Goal: Information Seeking & Learning: Learn about a topic

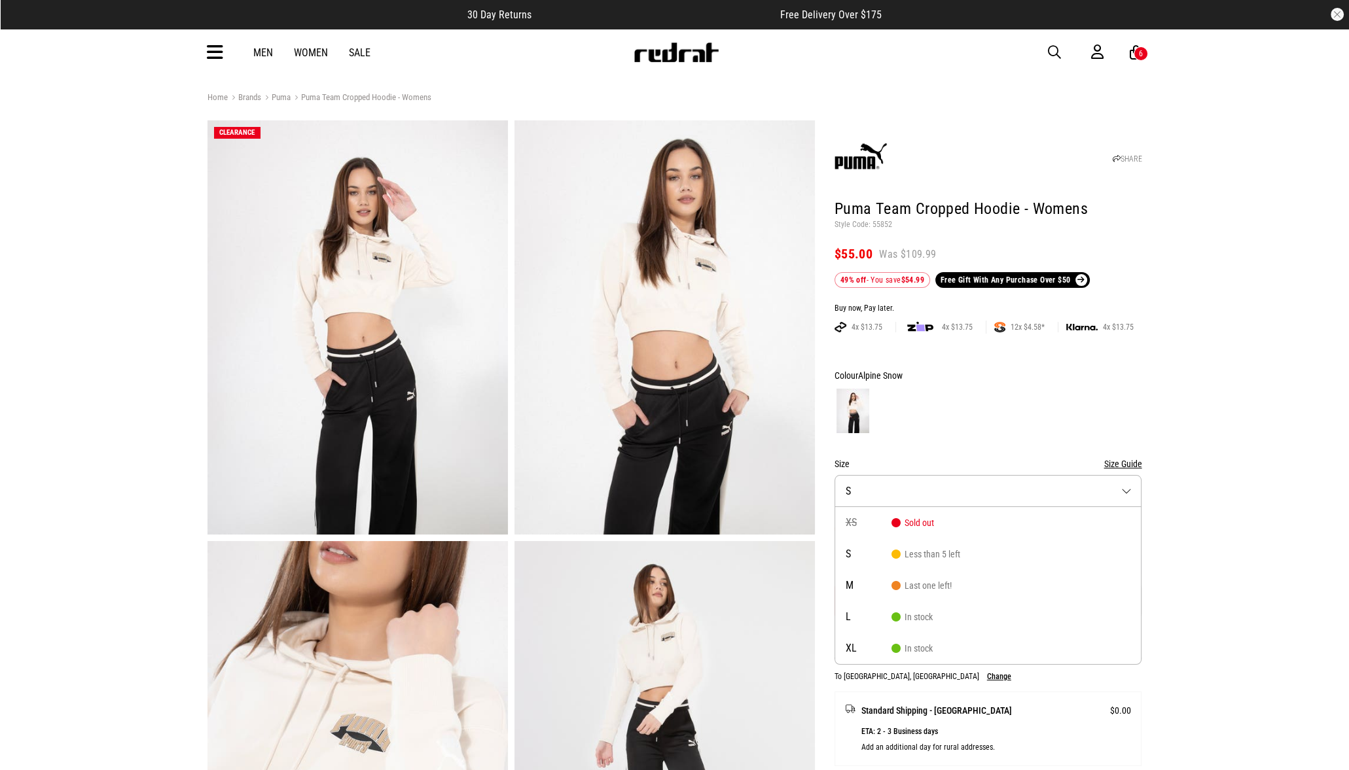
drag, startPoint x: 683, startPoint y: 57, endPoint x: 568, endPoint y: 221, distance: 200.1
click at [683, 57] on img at bounding box center [676, 53] width 86 height 20
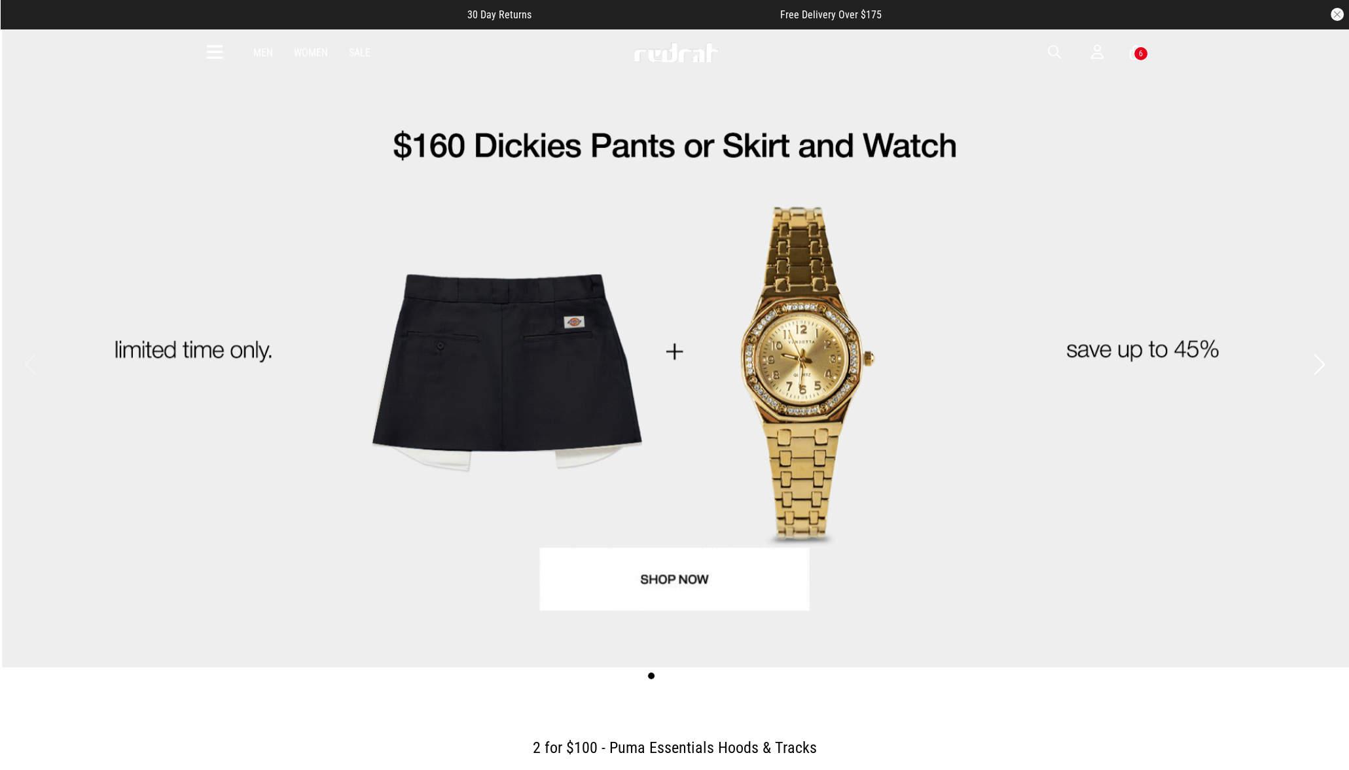
click at [209, 52] on icon at bounding box center [215, 53] width 16 height 22
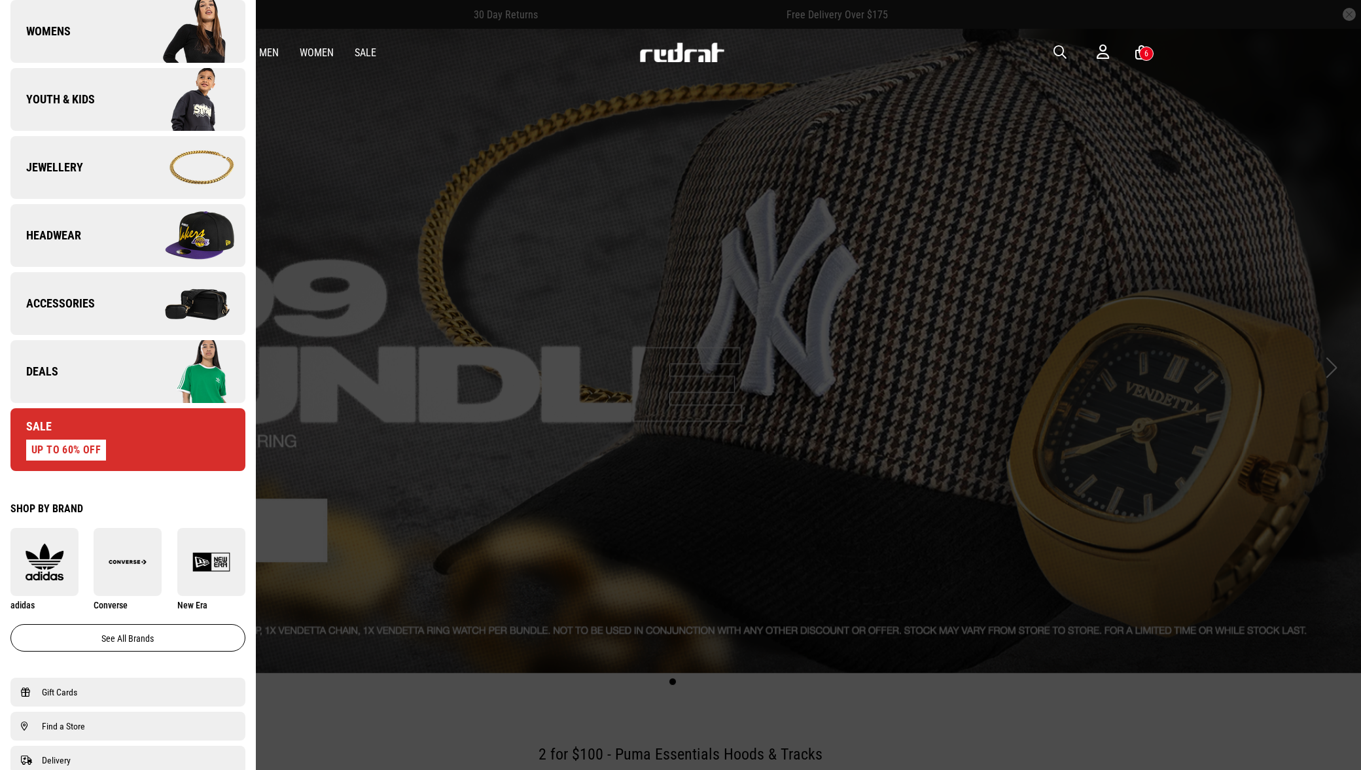
scroll to position [491, 0]
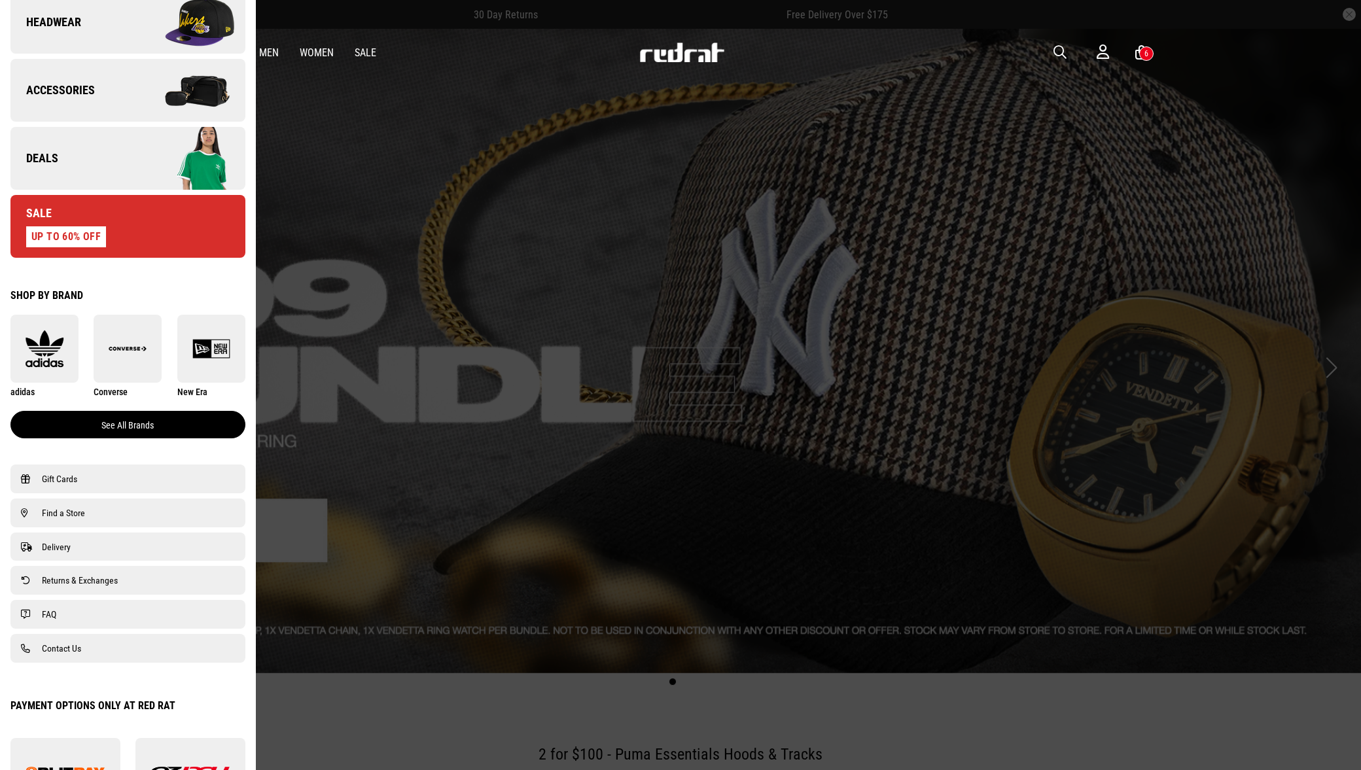
click at [135, 427] on link "See all brands" at bounding box center [127, 424] width 235 height 27
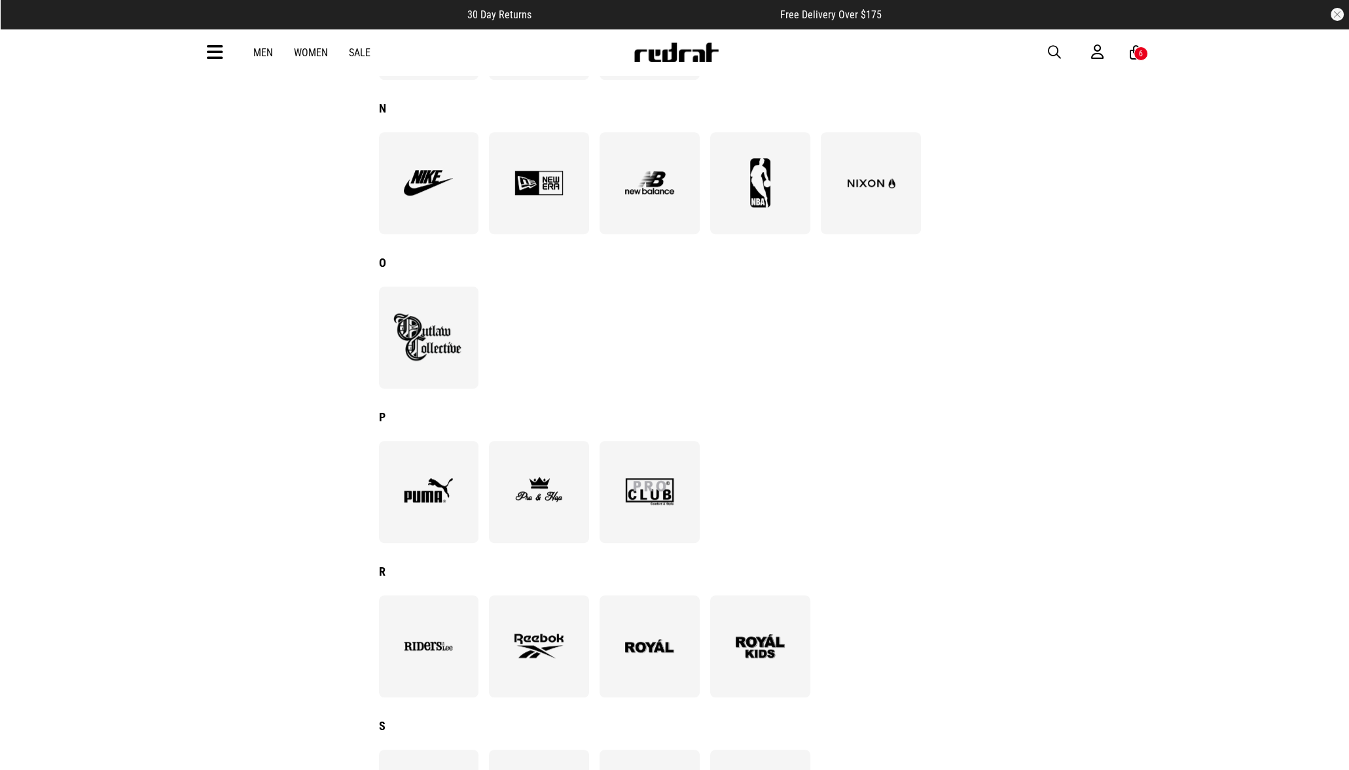
scroll to position [1472, 0]
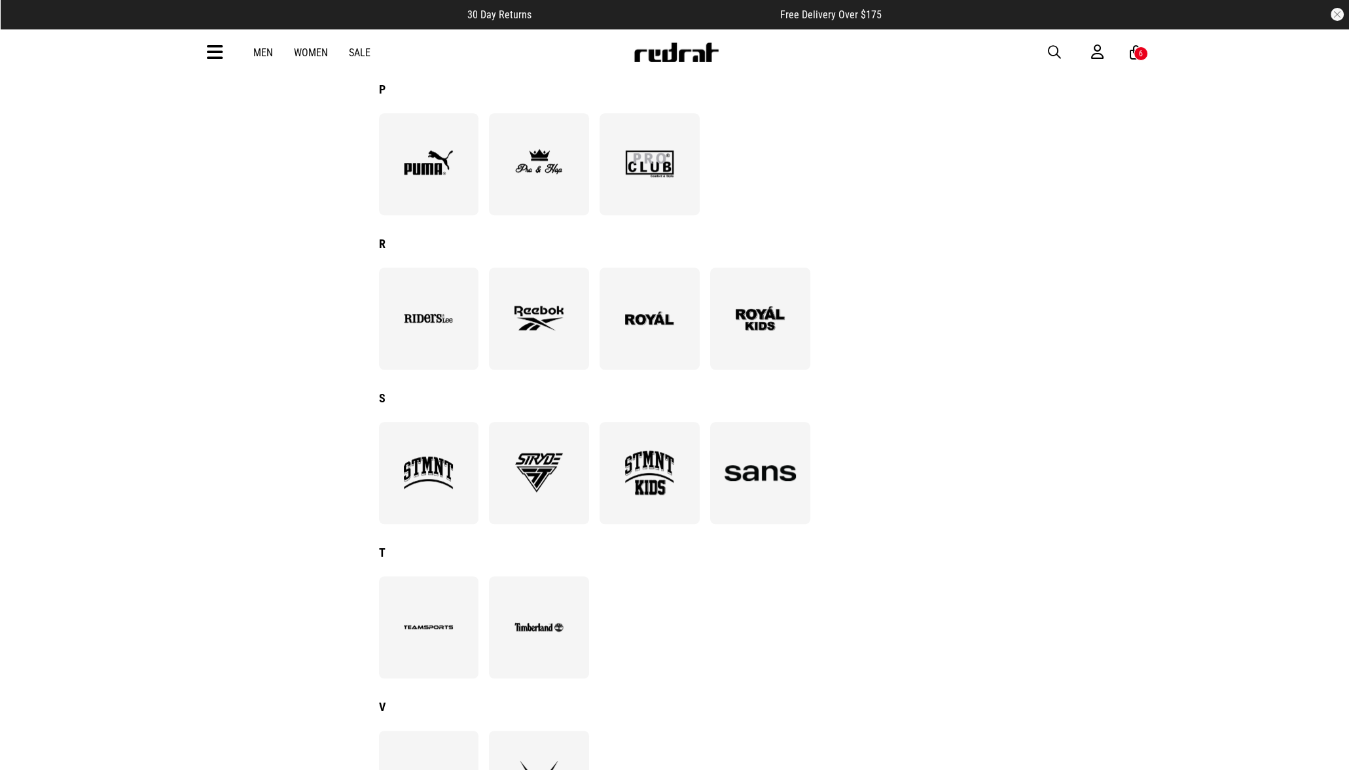
click at [426, 170] on img at bounding box center [428, 163] width 71 height 49
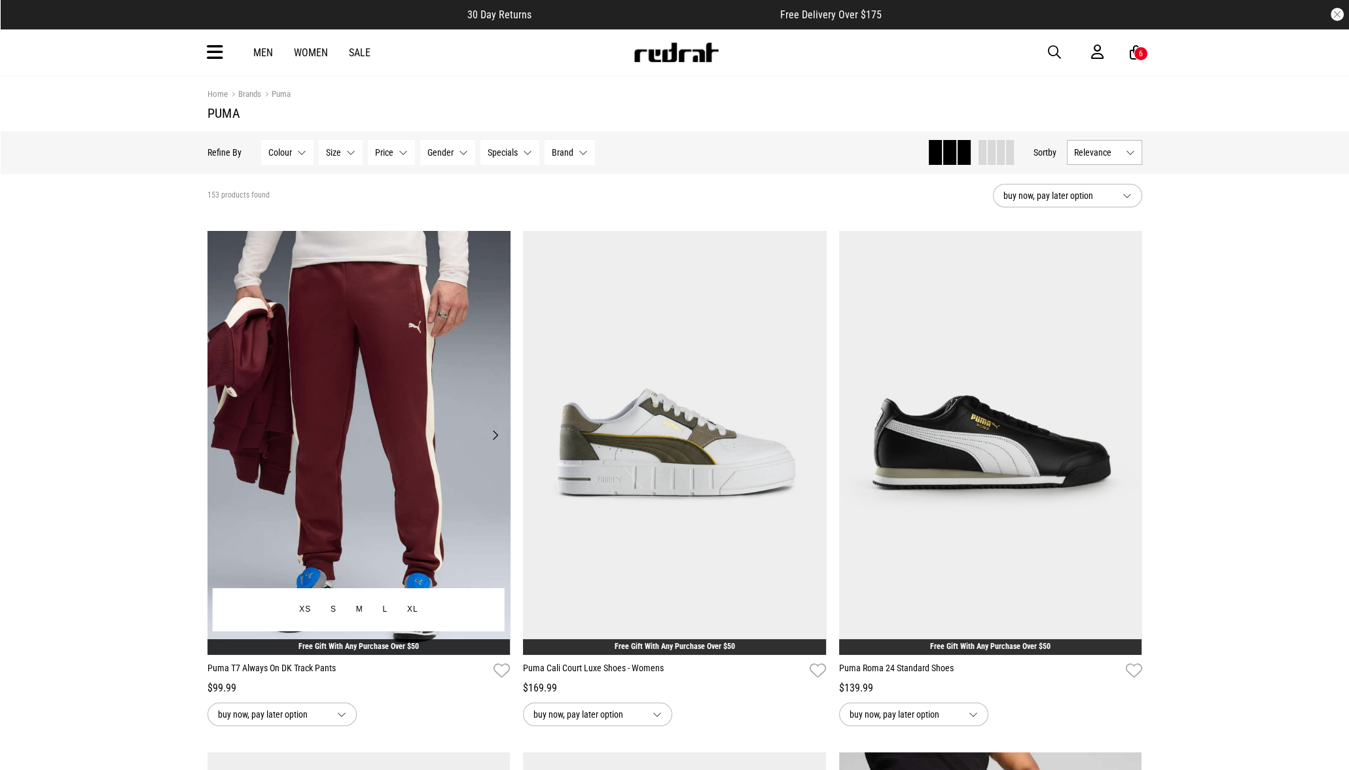
click at [385, 411] on img at bounding box center [358, 443] width 303 height 424
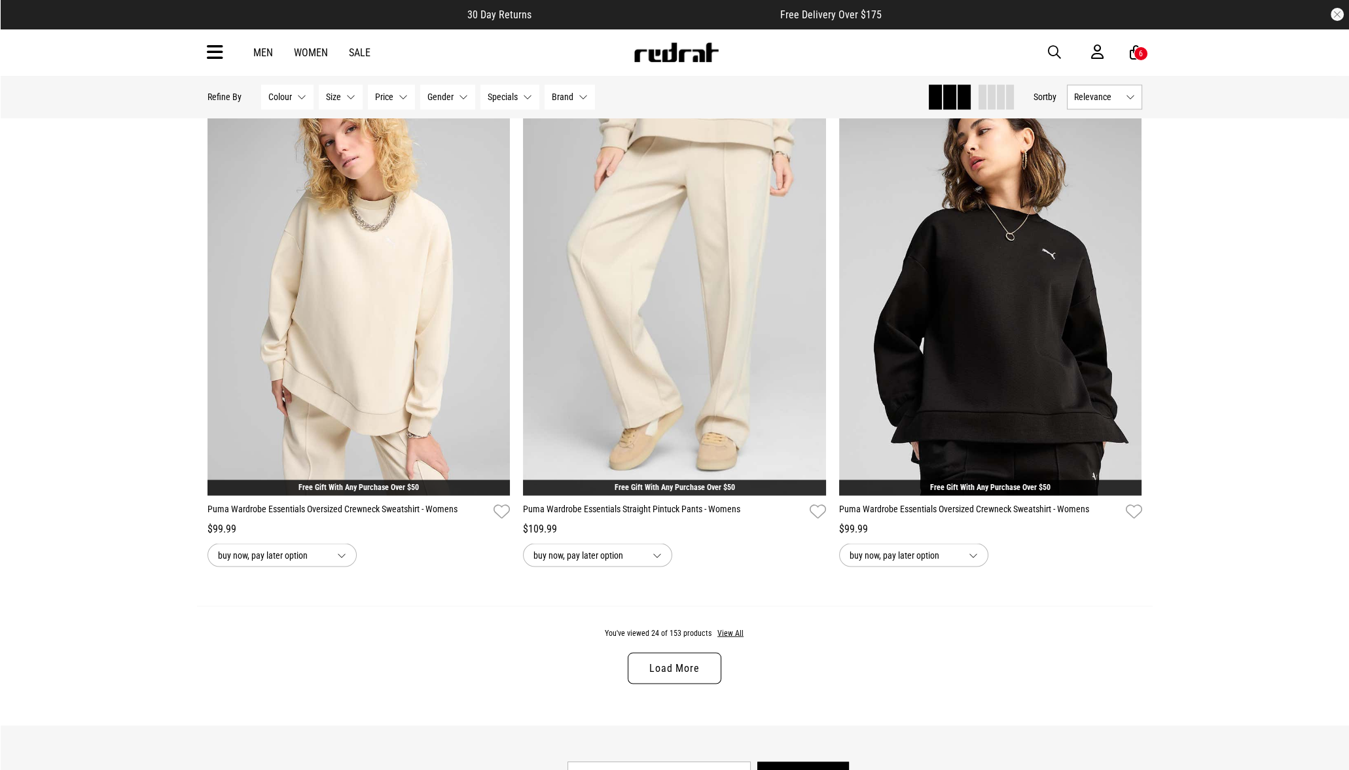
scroll to position [3927, 0]
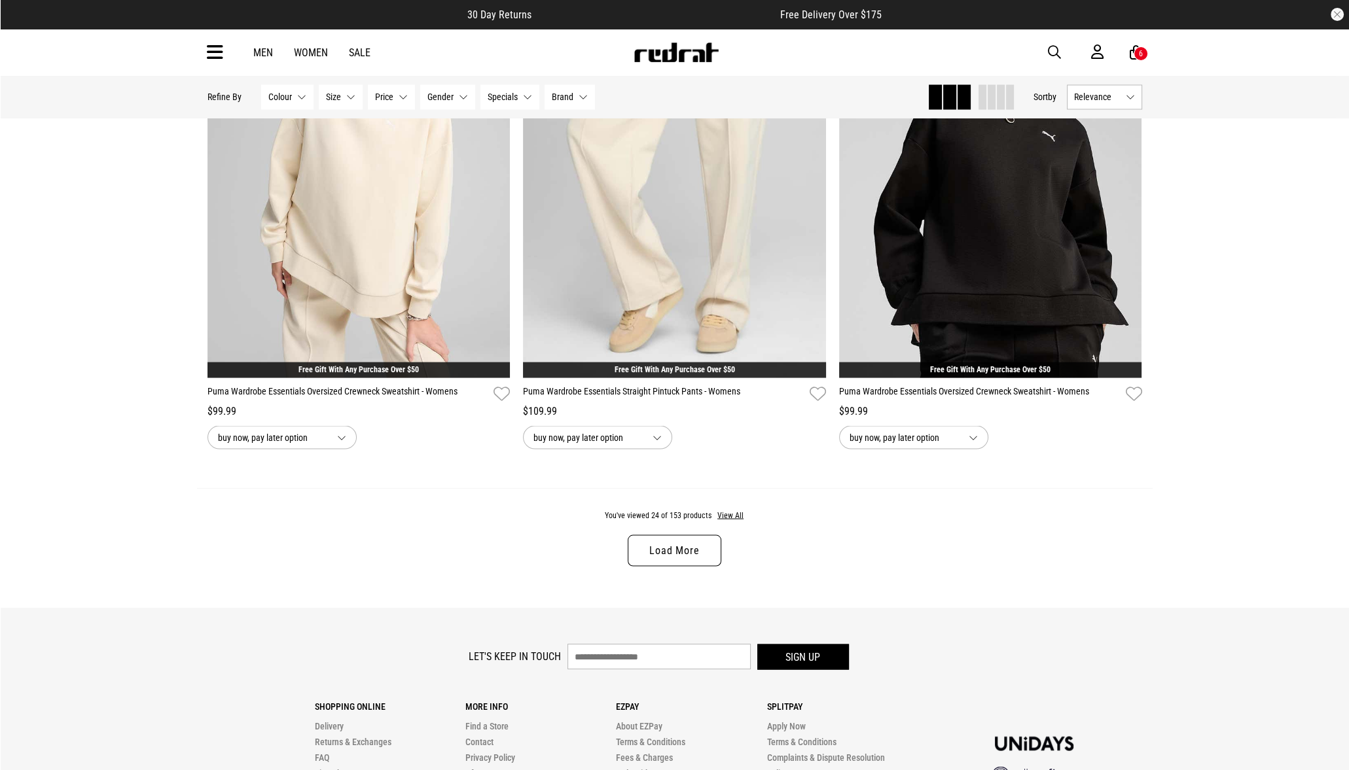
drag, startPoint x: 652, startPoint y: 558, endPoint x: 777, endPoint y: 531, distance: 127.2
click at [652, 558] on link "Load More" at bounding box center [674, 550] width 93 height 31
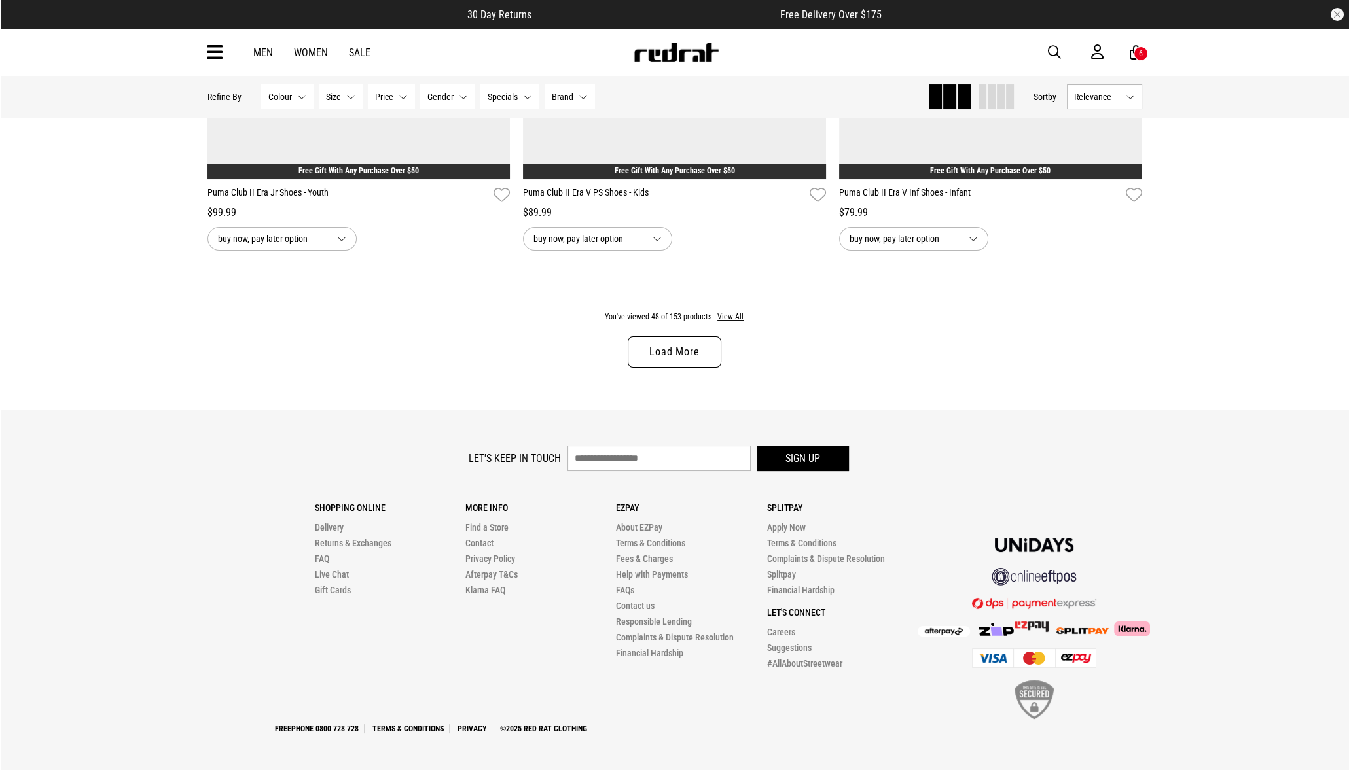
scroll to position [8150, 0]
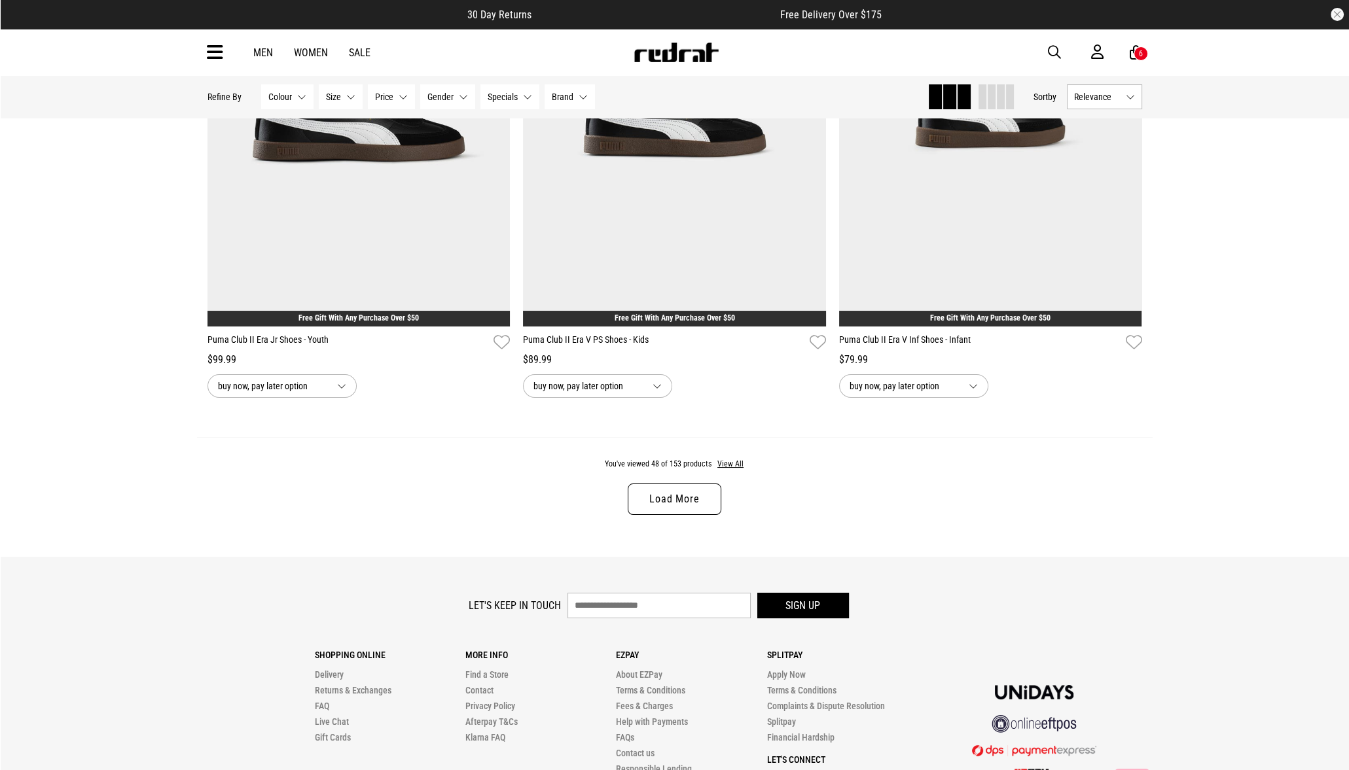
drag, startPoint x: 686, startPoint y: 514, endPoint x: 743, endPoint y: 505, distance: 57.6
click at [686, 514] on link "Load More" at bounding box center [674, 499] width 93 height 31
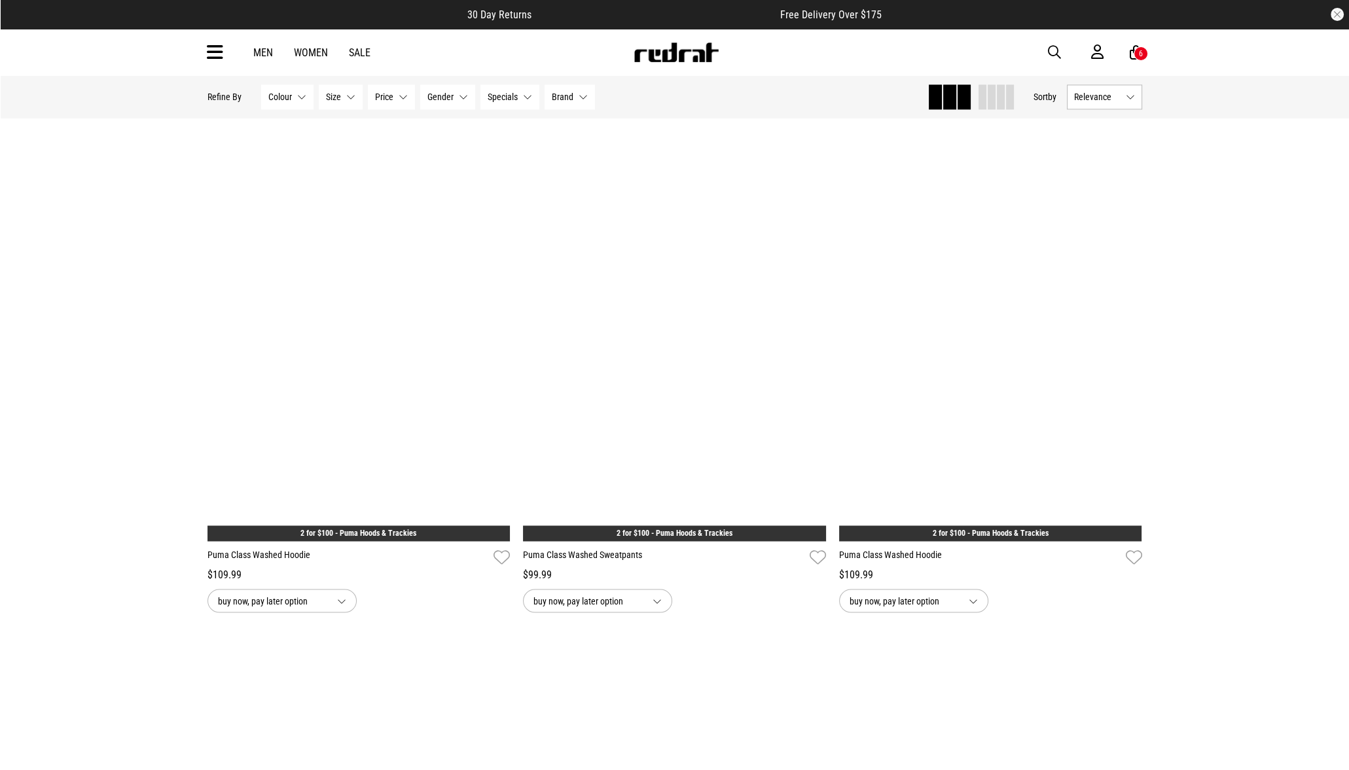
scroll to position [12158, 0]
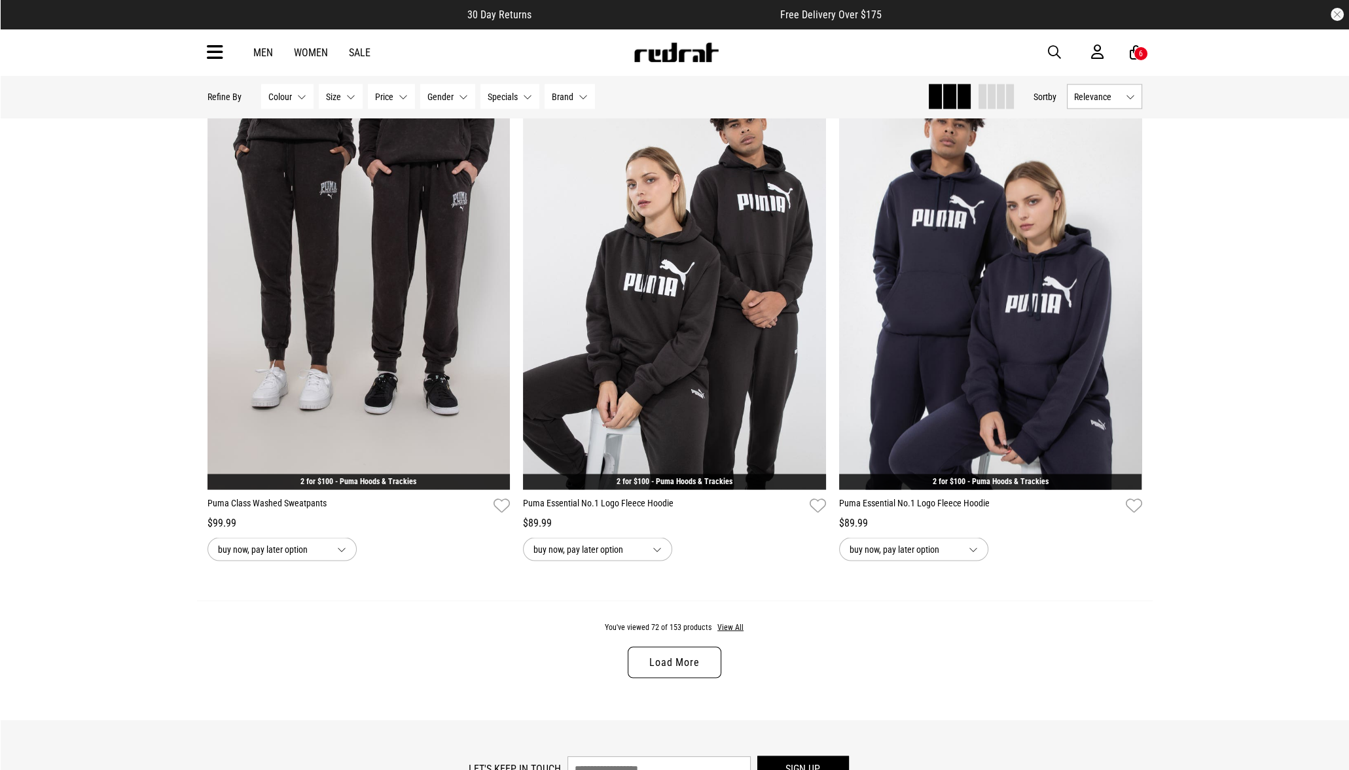
click at [702, 679] on link "Load More" at bounding box center [674, 662] width 93 height 31
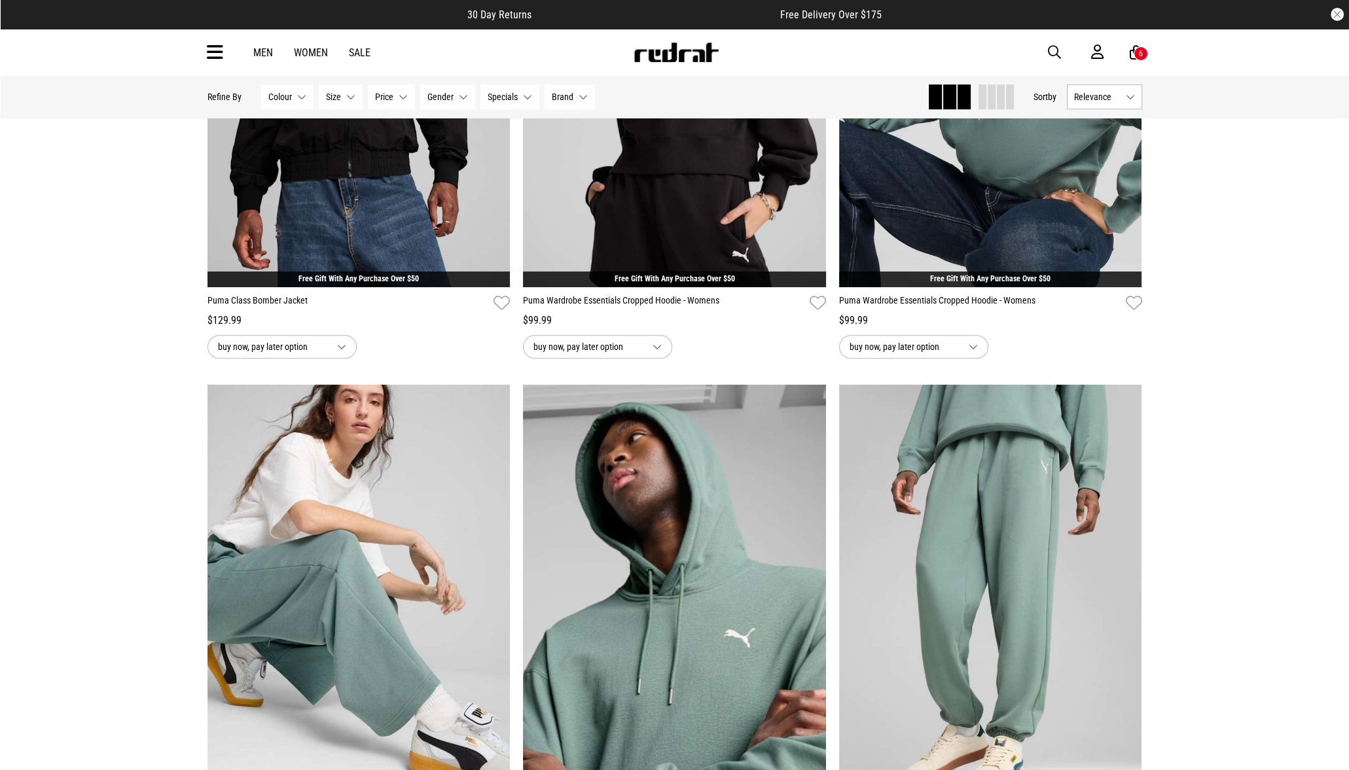
scroll to position [1230, 0]
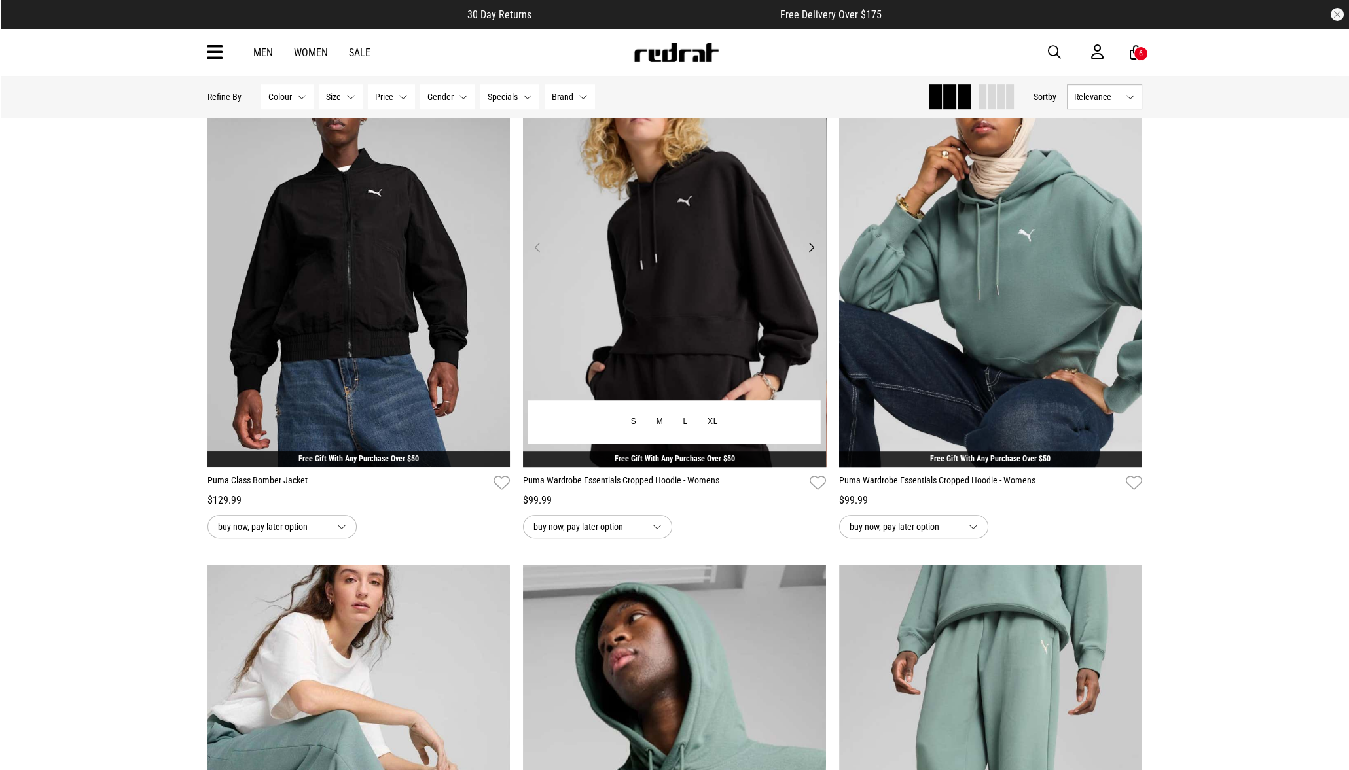
click at [727, 267] on img at bounding box center [674, 255] width 303 height 424
